Goal: Task Accomplishment & Management: Manage account settings

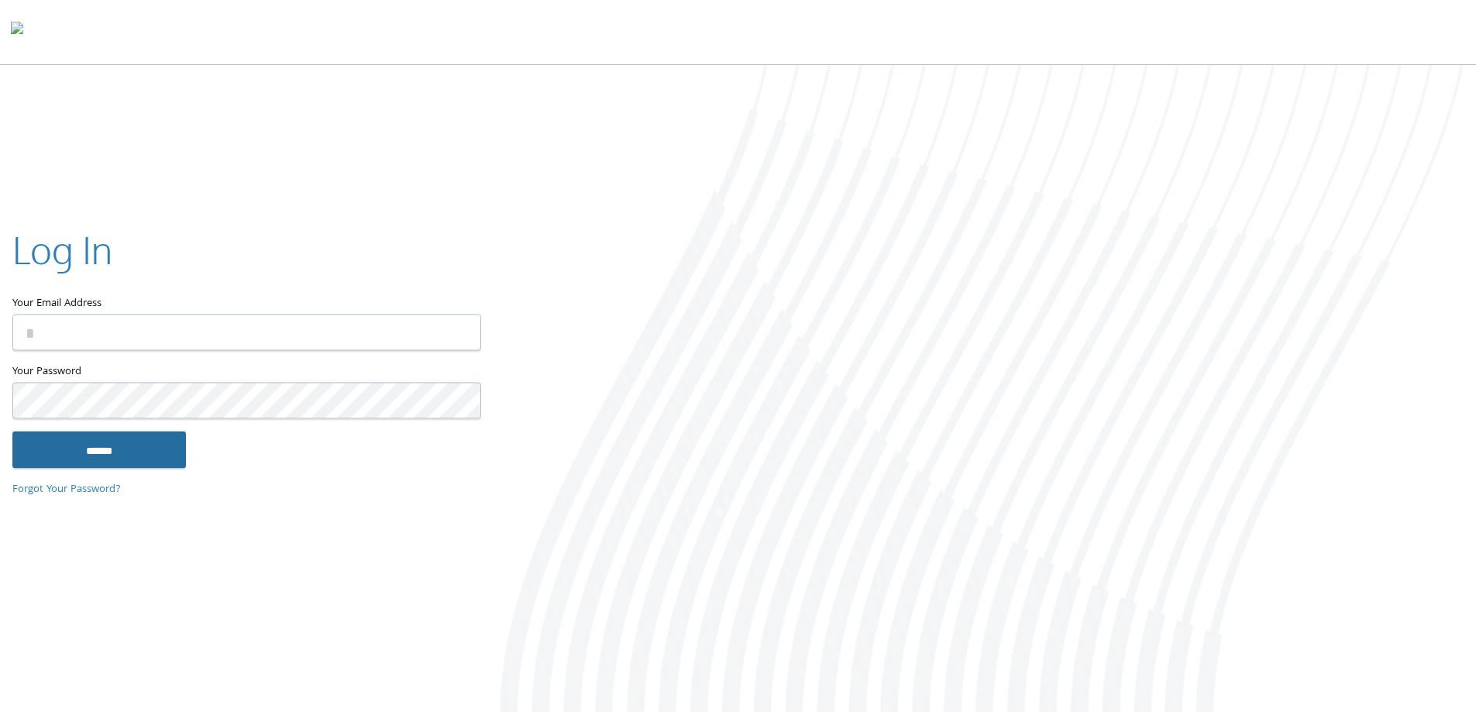
type input "**********"
click at [117, 457] on input "******" at bounding box center [99, 449] width 174 height 37
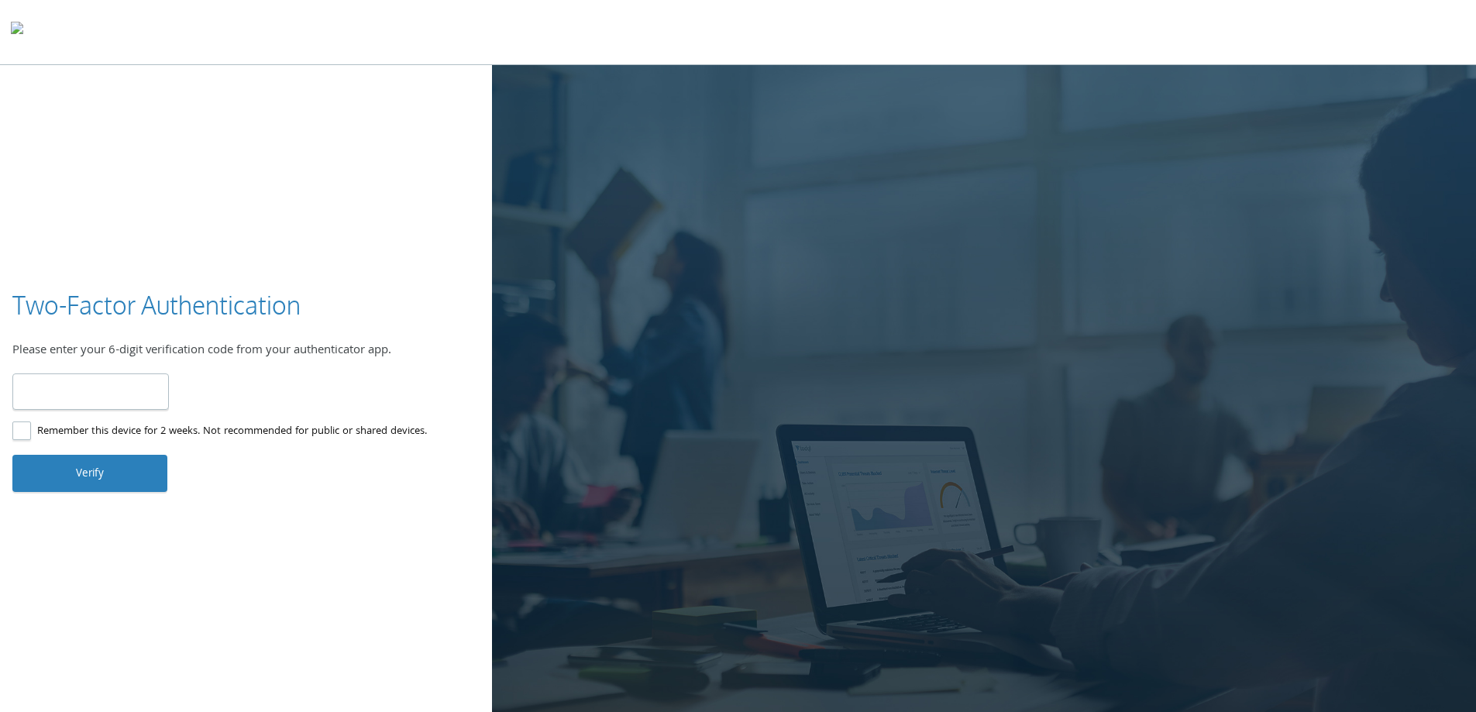
click at [148, 395] on input "number" at bounding box center [90, 391] width 156 height 36
type input "******"
